Goal: Check status

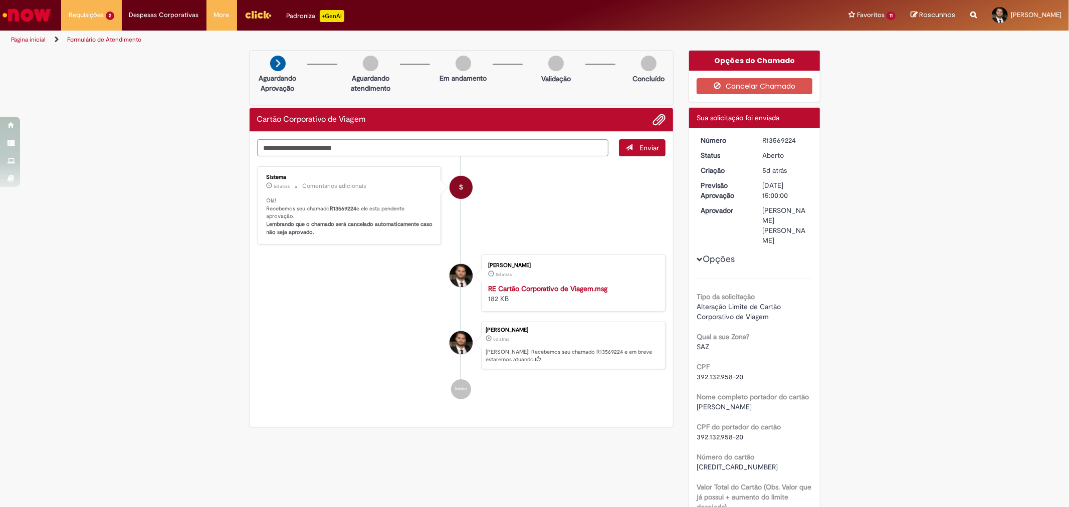
click at [698, 233] on div "Opções Tipo da solicitação Alteração Limite de Cartão Corporativo de Viagem Qua…" at bounding box center [754, 423] width 116 height 577
click at [698, 257] on span "Opções para R13569224" at bounding box center [699, 260] width 6 height 6
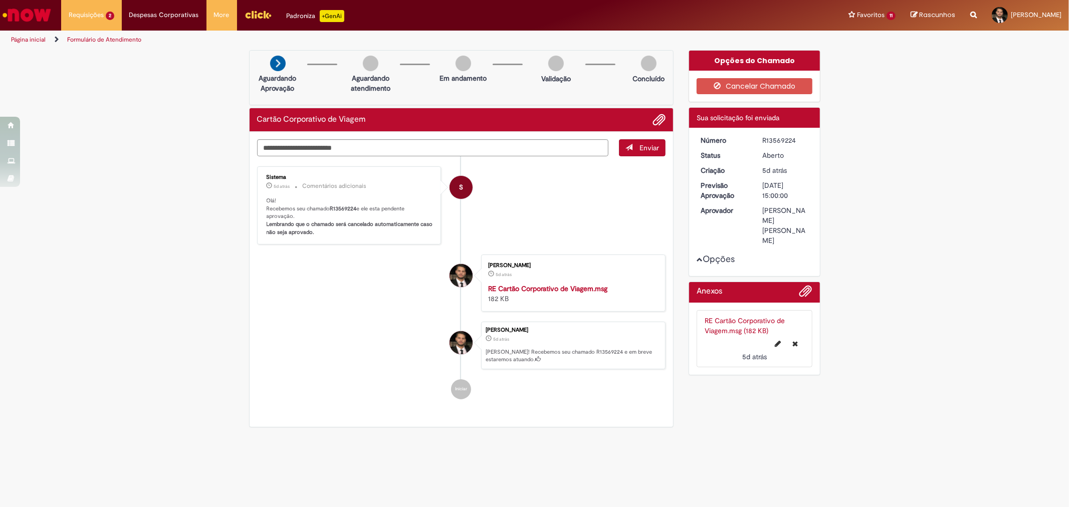
click at [0, 0] on button "Opções" at bounding box center [0, 0] width 0 height 0
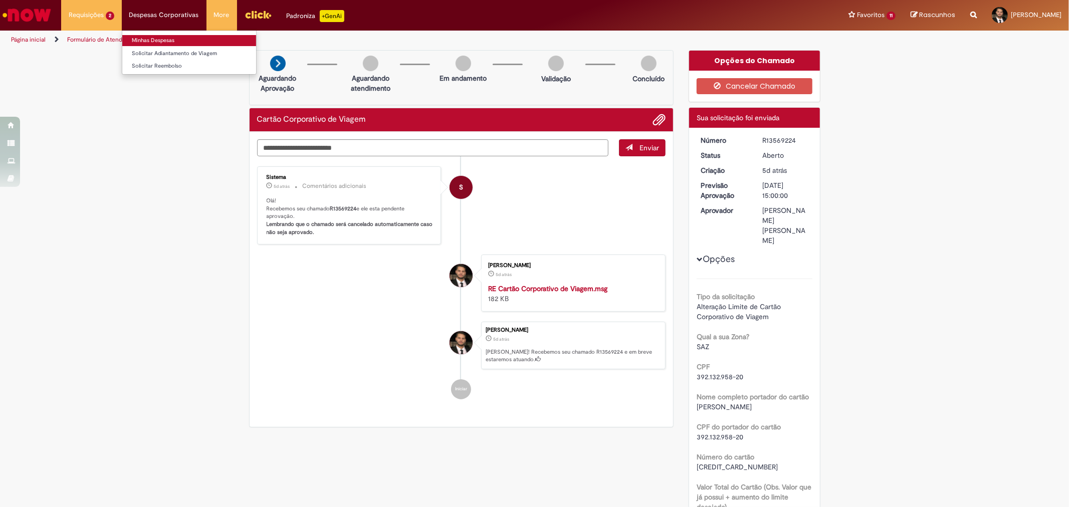
click at [171, 39] on link "Minhas Despesas" at bounding box center [189, 40] width 134 height 11
click at [167, 40] on link "Minhas Despesas" at bounding box center [189, 40] width 134 height 11
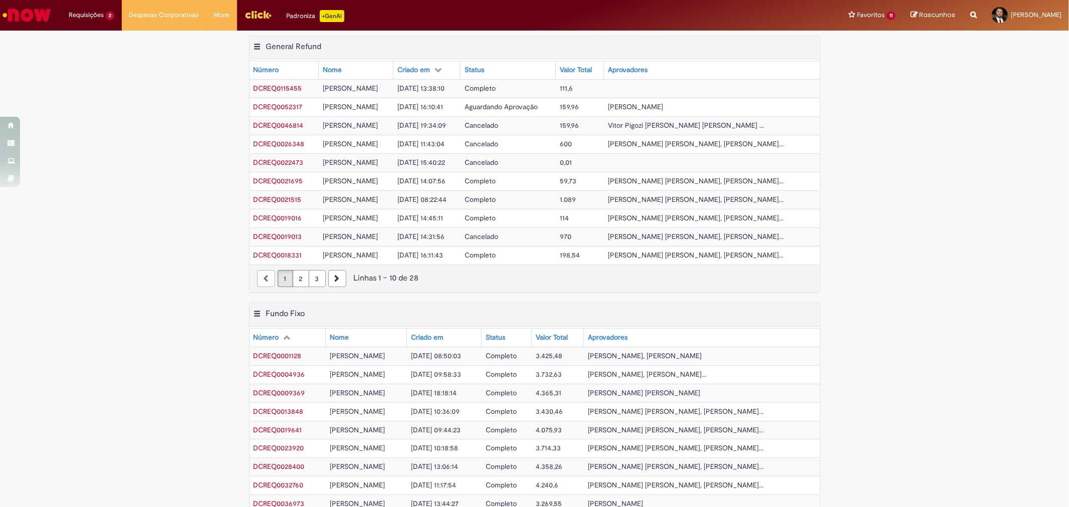
click at [301, 276] on link "2" at bounding box center [301, 278] width 17 height 17
click at [315, 280] on link "3" at bounding box center [317, 278] width 17 height 17
click at [314, 278] on link "3" at bounding box center [317, 278] width 17 height 17
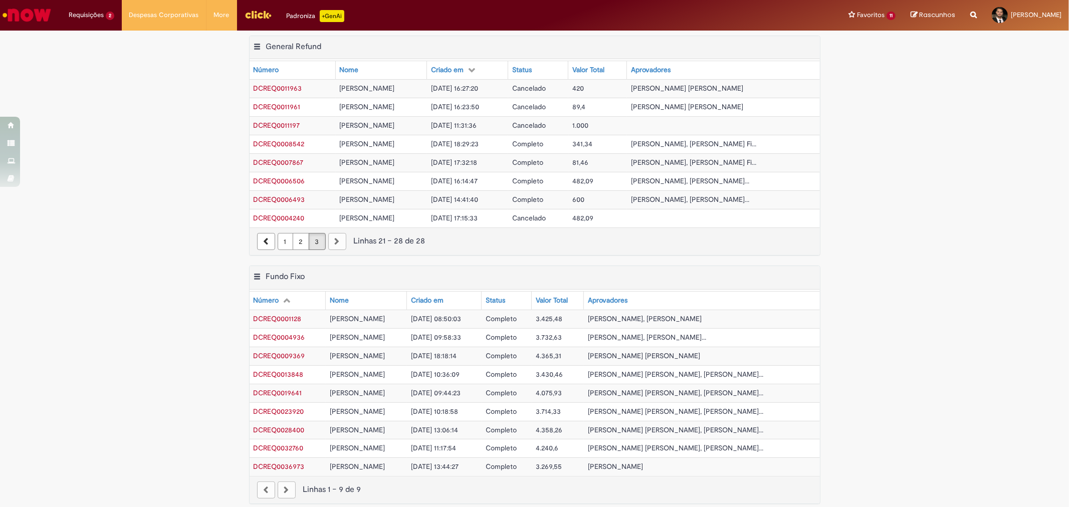
click at [296, 241] on link "2" at bounding box center [301, 241] width 17 height 17
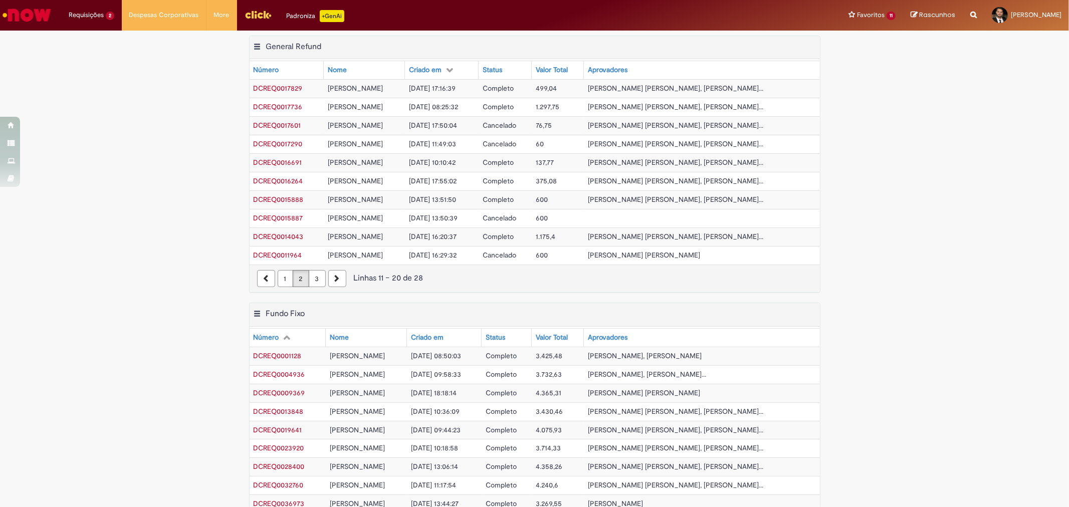
click at [514, 238] on span "Completo" at bounding box center [498, 236] width 31 height 9
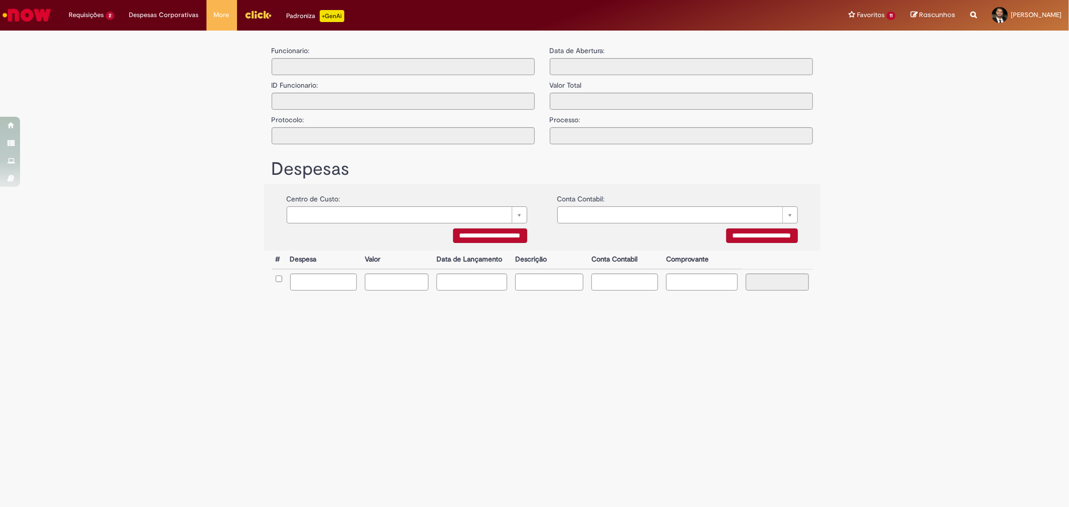
type input "**********"
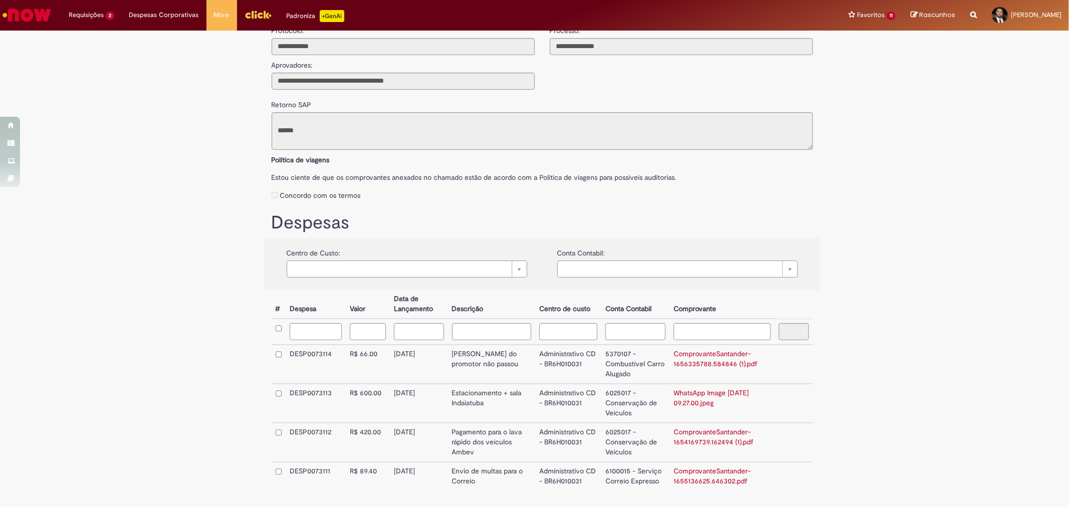
scroll to position [131, 0]
